Goal: Information Seeking & Learning: Learn about a topic

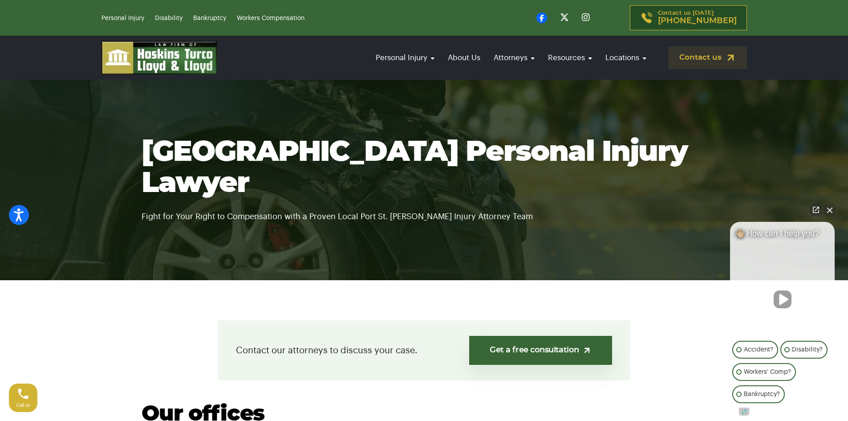
click at [831, 207] on button "Close Intaker Chat Widget" at bounding box center [829, 209] width 12 height 12
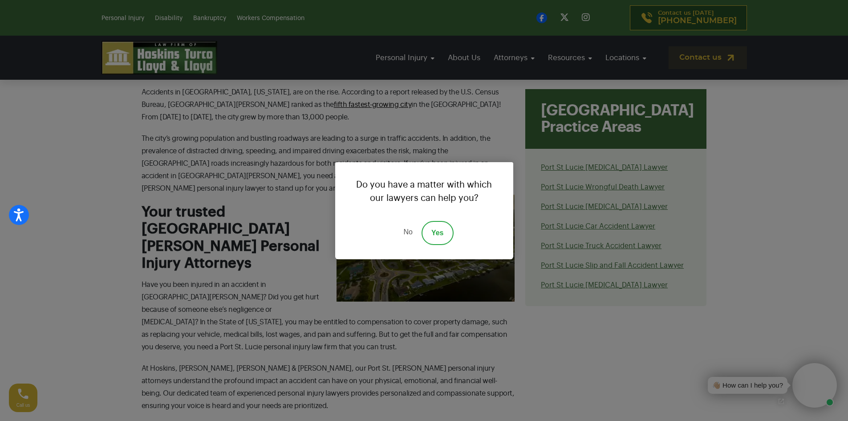
scroll to position [843, 0]
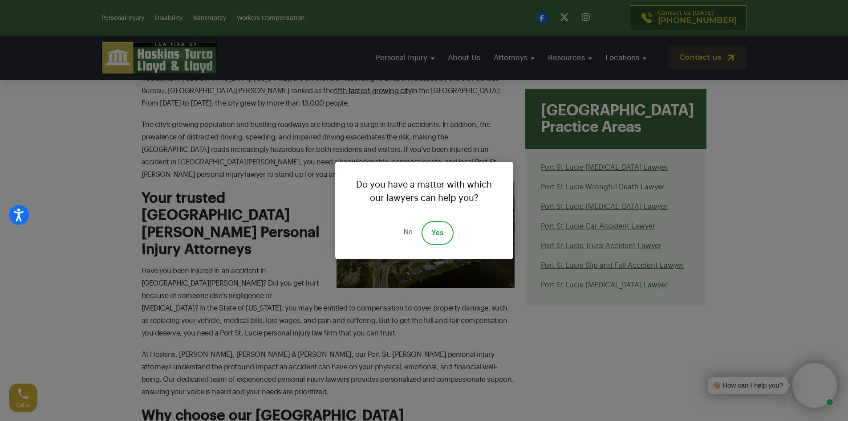
click at [431, 235] on link "Yes" at bounding box center [438, 233] width 32 height 24
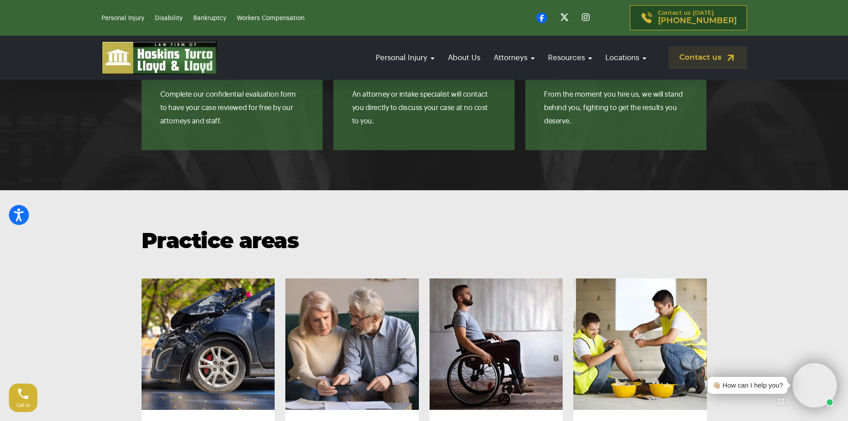
scroll to position [5011, 0]
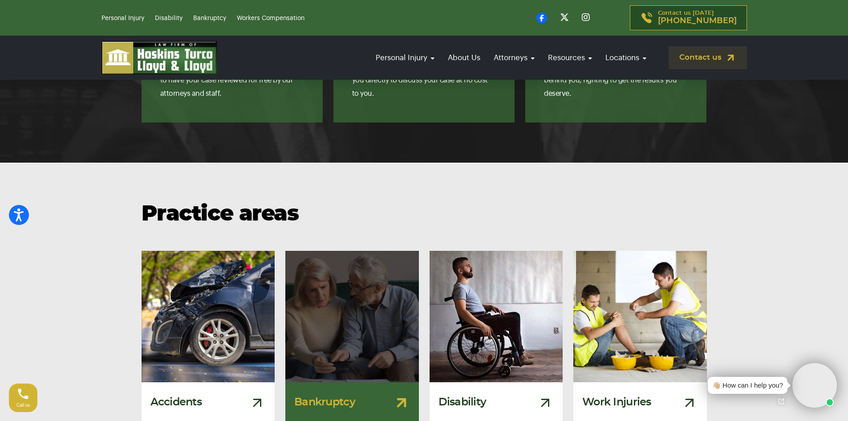
click at [344, 396] on h3 "Bankruptcy" at bounding box center [324, 402] width 61 height 12
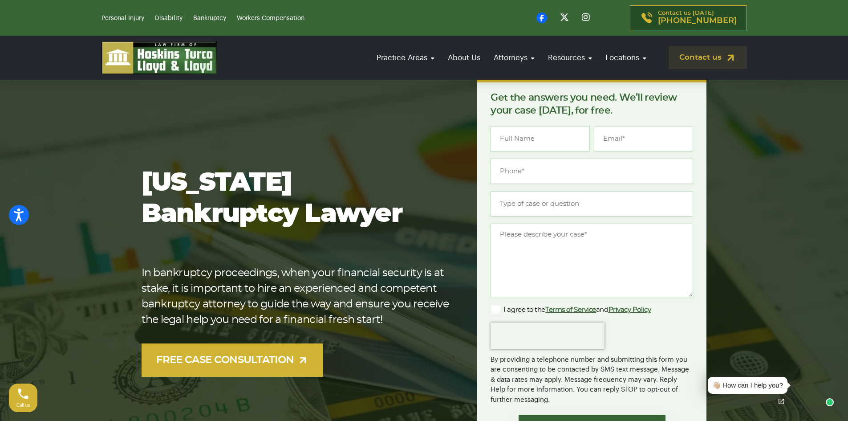
scroll to position [20, 0]
